Goal: Check status

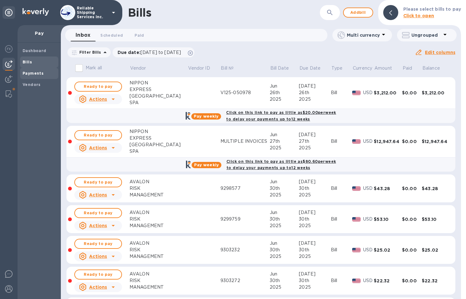
click at [36, 74] on b "Payments" at bounding box center [33, 73] width 21 height 5
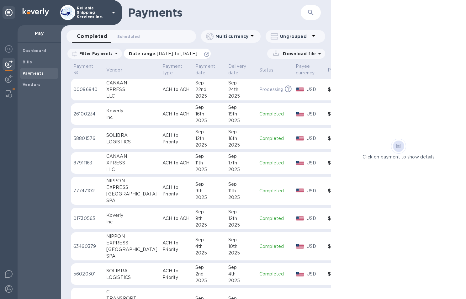
click at [209, 53] on icon at bounding box center [206, 54] width 5 height 5
click at [162, 91] on p "ACH to ACH" at bounding box center [176, 89] width 28 height 7
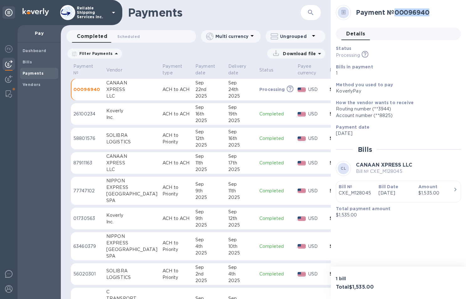
drag, startPoint x: 434, startPoint y: 10, endPoint x: 397, endPoint y: 13, distance: 36.7
click at [397, 13] on h2 "Payment № 00096940" at bounding box center [406, 12] width 100 height 8
copy h2 "00096940"
